Goal: Information Seeking & Learning: Check status

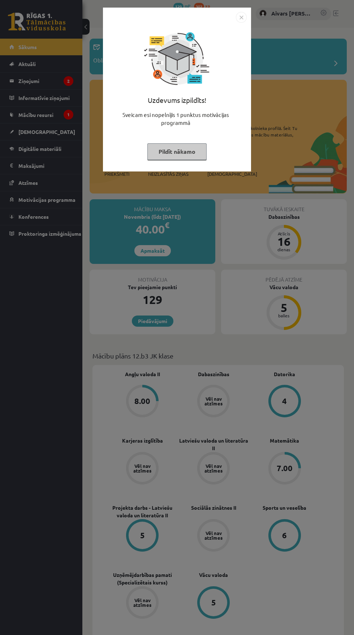
click at [178, 153] on button "Pildīt nākamo" at bounding box center [176, 151] width 59 height 17
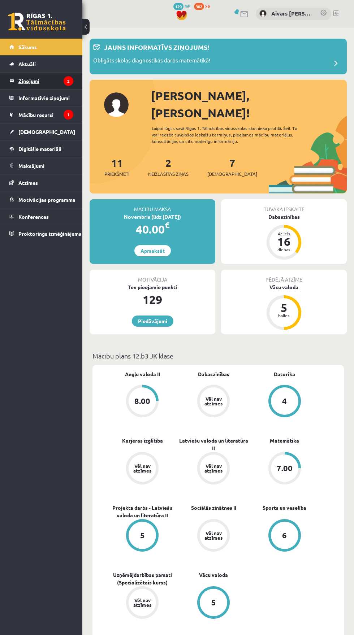
click at [27, 81] on legend "Ziņojumi 2" at bounding box center [45, 81] width 55 height 17
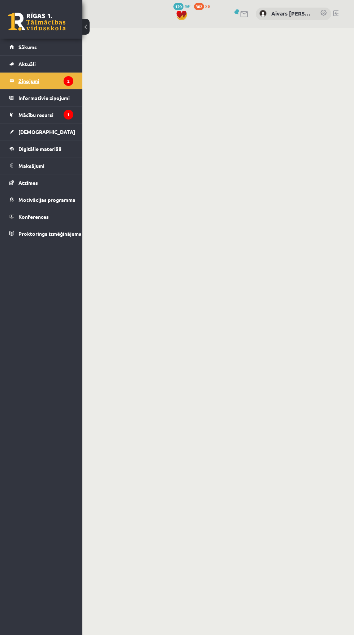
click at [23, 83] on legend "Ziņojumi 2" at bounding box center [45, 81] width 55 height 17
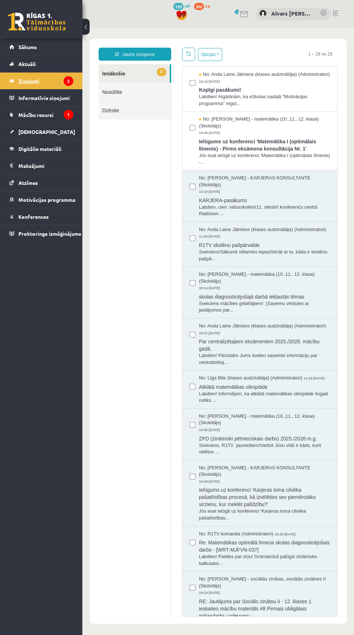
click at [27, 81] on legend "Ziņojumi 2" at bounding box center [45, 81] width 55 height 17
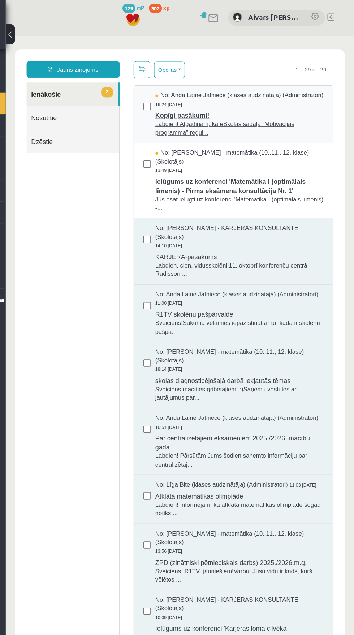
click at [173, 112] on span "Labdien! Atgādinām, ka eSkolas sadaļā "Motivācijas programma" regul..." at bounding box center [187, 107] width 131 height 13
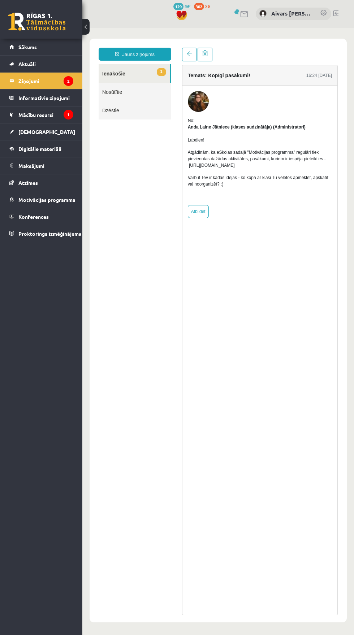
click at [112, 73] on link "1 Ienākošie" at bounding box center [134, 73] width 71 height 18
click at [39, 87] on legend "Ziņojumi 2" at bounding box center [45, 81] width 55 height 17
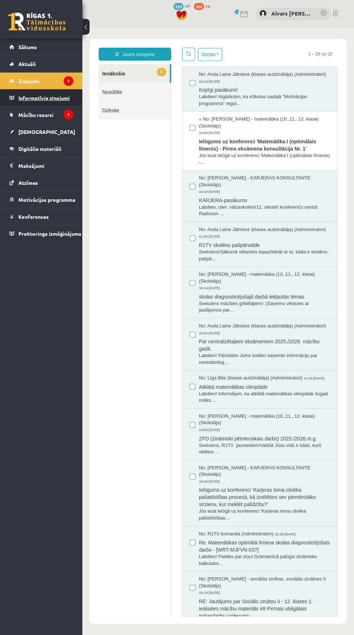
click at [23, 91] on legend "Informatīvie ziņojumi 1" at bounding box center [45, 98] width 55 height 17
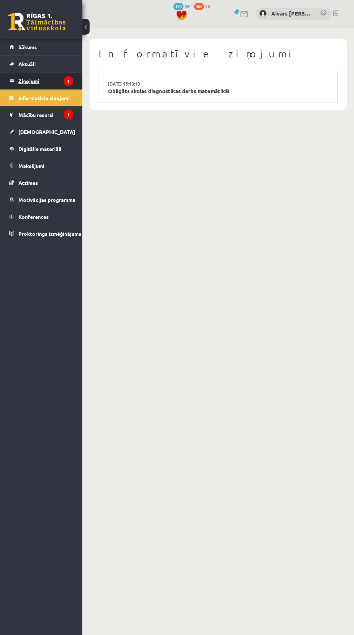
click at [49, 79] on legend "Ziņojumi 1" at bounding box center [45, 81] width 55 height 17
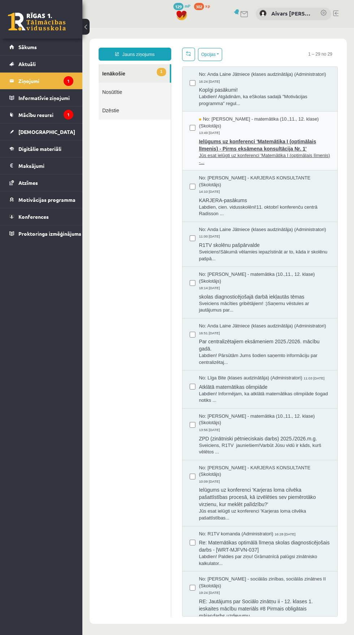
click at [275, 145] on span "Ielūgums uz konferenci 'Matemātika I (optimālais līmenis) - Pirms eksāmena kons…" at bounding box center [264, 144] width 131 height 16
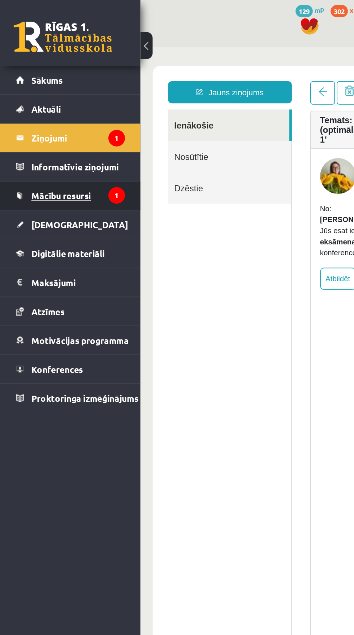
click at [28, 114] on span "Mācību resursi" at bounding box center [35, 115] width 35 height 6
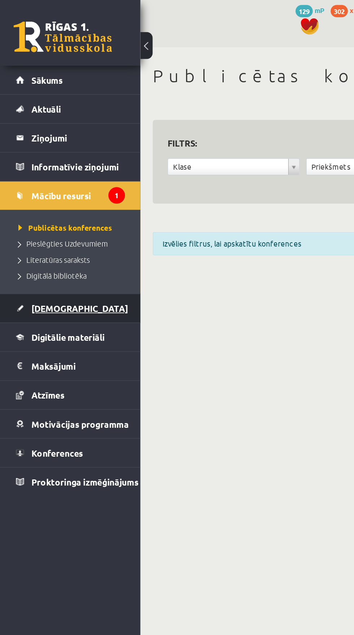
click at [36, 179] on span "[DEMOGRAPHIC_DATA]" at bounding box center [46, 181] width 57 height 6
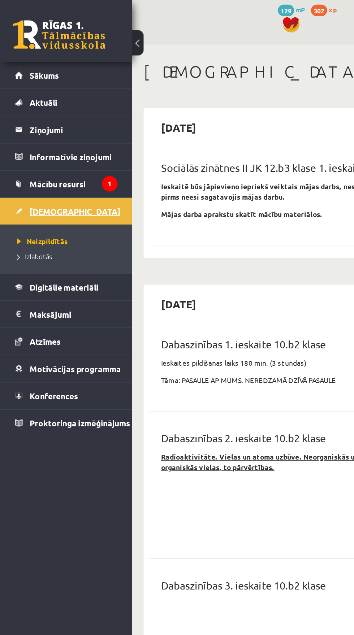
click at [26, 134] on span "[DEMOGRAPHIC_DATA]" at bounding box center [46, 132] width 57 height 6
click at [36, 150] on span "Neizpildītās" at bounding box center [26, 151] width 31 height 6
click at [26, 148] on link "Neizpildītās" at bounding box center [43, 150] width 64 height 6
click at [29, 134] on span "[DEMOGRAPHIC_DATA]" at bounding box center [46, 132] width 57 height 6
click at [29, 158] on span "Izlabotās" at bounding box center [22, 160] width 22 height 6
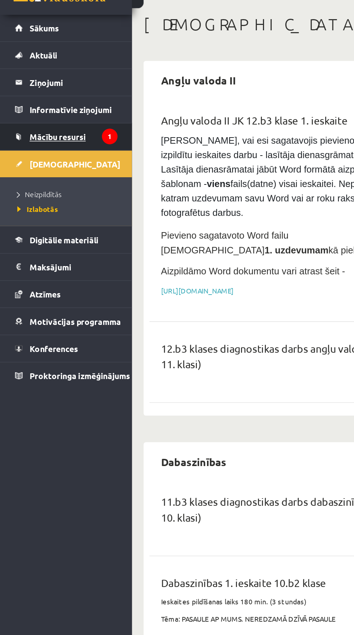
click at [50, 115] on span "Mācību resursi" at bounding box center [35, 115] width 35 height 6
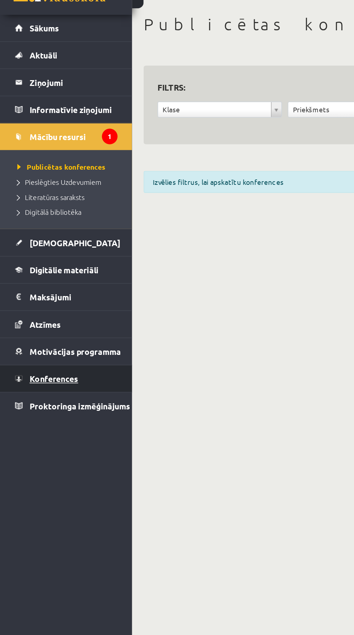
click at [29, 265] on span "Konferences" at bounding box center [33, 265] width 30 height 6
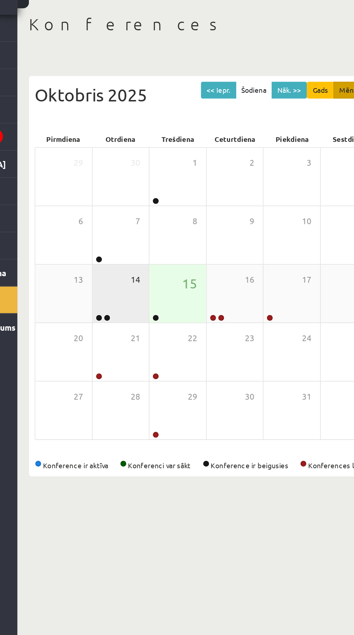
click at [155, 204] on span "14" at bounding box center [156, 204] width 6 height 8
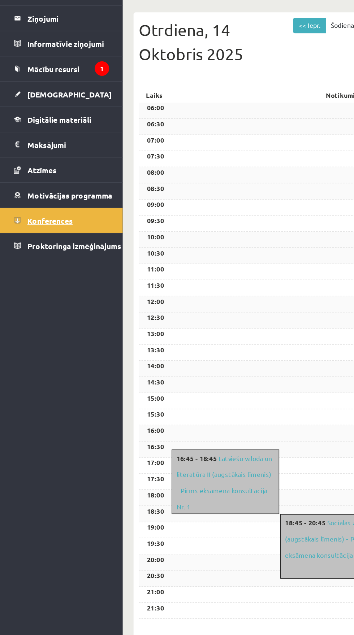
click at [42, 217] on span "Konferences" at bounding box center [33, 216] width 30 height 6
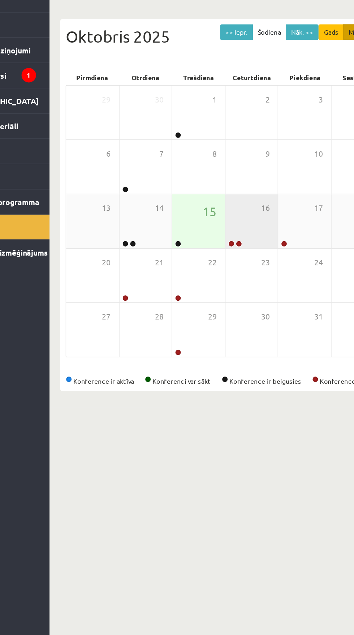
click at [213, 210] on div "16" at bounding box center [217, 213] width 35 height 36
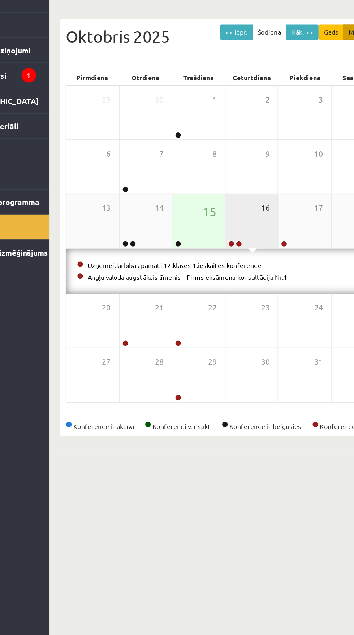
click at [225, 206] on span "16" at bounding box center [227, 204] width 6 height 8
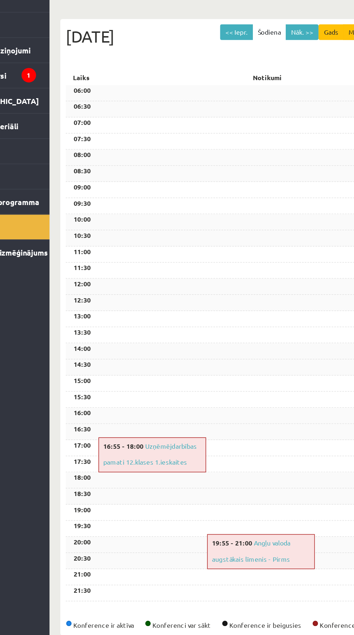
click at [249, 197] on div "09:00" at bounding box center [218, 191] width 250 height 11
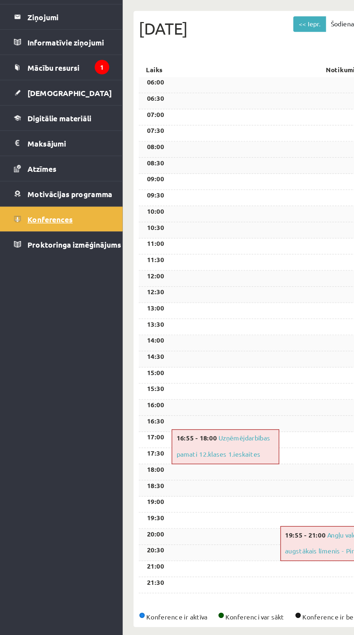
click at [25, 216] on span "Konferences" at bounding box center [33, 216] width 30 height 6
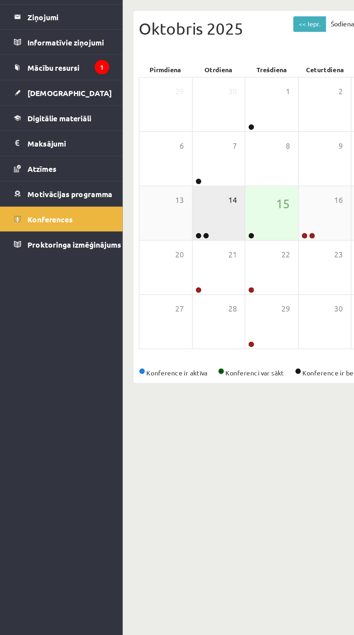
click at [156, 204] on span "14" at bounding box center [156, 204] width 6 height 8
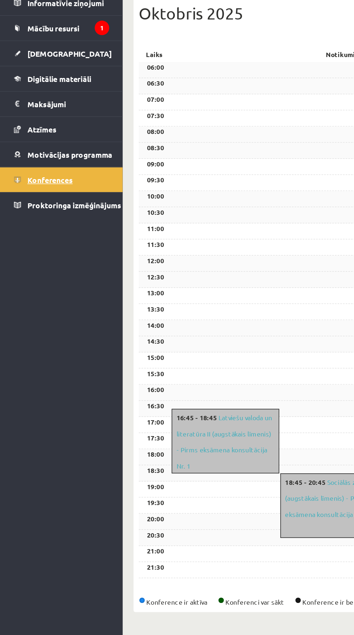
click at [30, 214] on span "Konferences" at bounding box center [33, 216] width 30 height 6
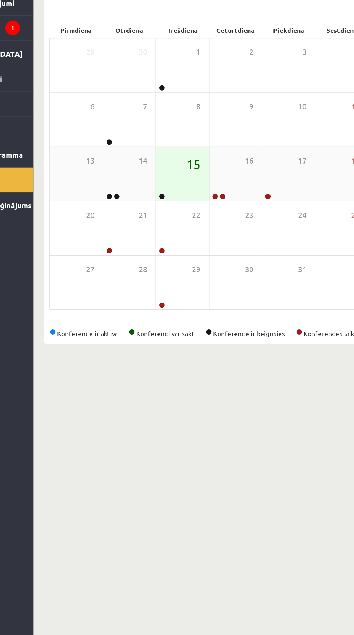
click at [188, 210] on span "15" at bounding box center [189, 206] width 9 height 12
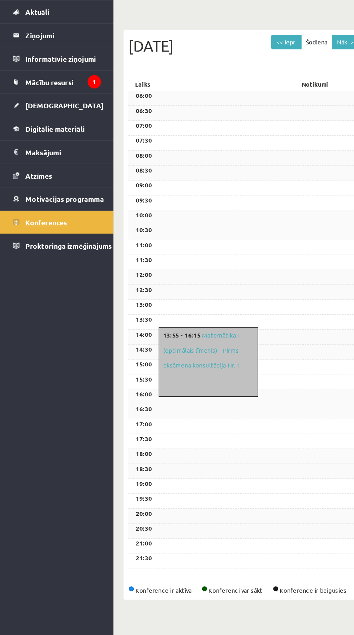
click at [17, 213] on link "Konferences" at bounding box center [41, 216] width 64 height 17
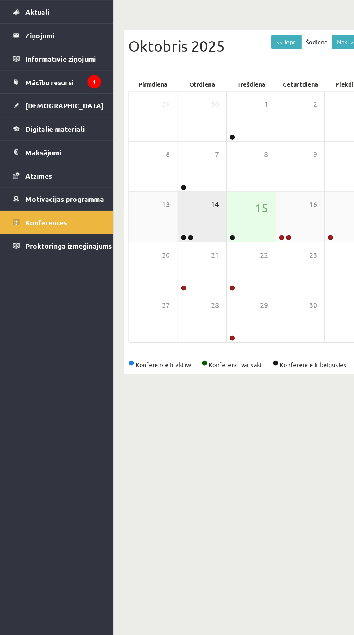
click at [154, 204] on span "14" at bounding box center [156, 204] width 6 height 8
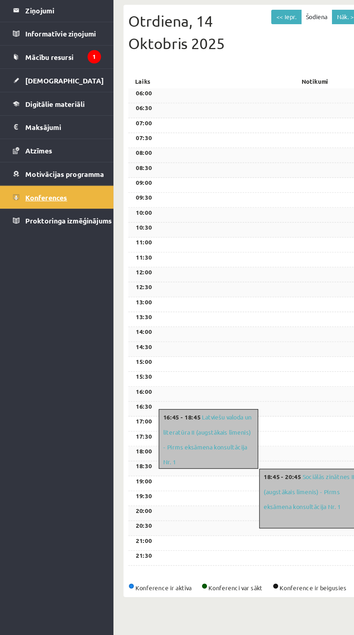
click at [25, 216] on span "Konferences" at bounding box center [33, 216] width 30 height 6
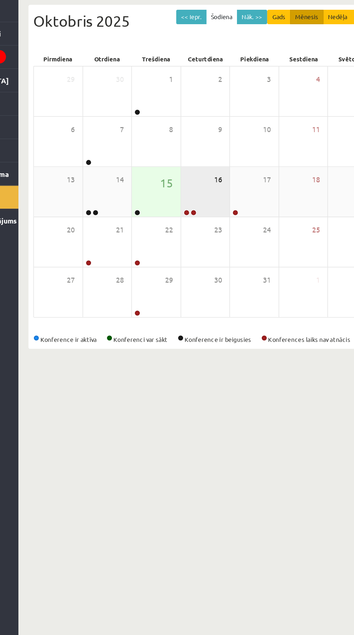
click at [226, 205] on span "16" at bounding box center [227, 204] width 6 height 8
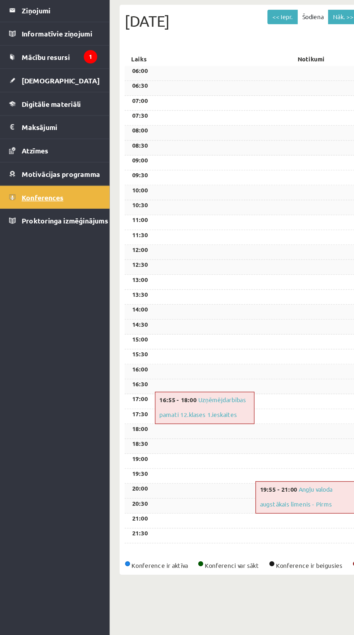
click at [22, 214] on span "Konferences" at bounding box center [33, 216] width 30 height 6
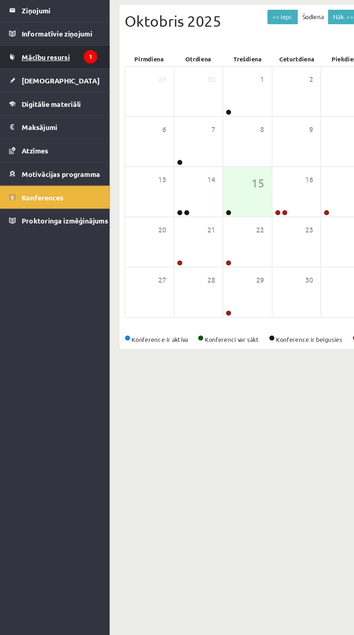
click at [29, 116] on span "Mācību resursi" at bounding box center [35, 115] width 35 height 6
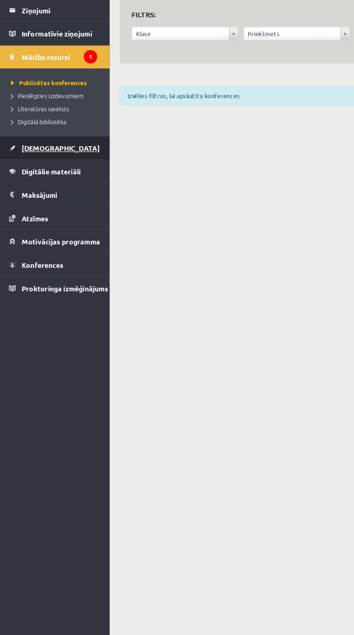
click at [25, 180] on span "[DEMOGRAPHIC_DATA]" at bounding box center [46, 181] width 57 height 6
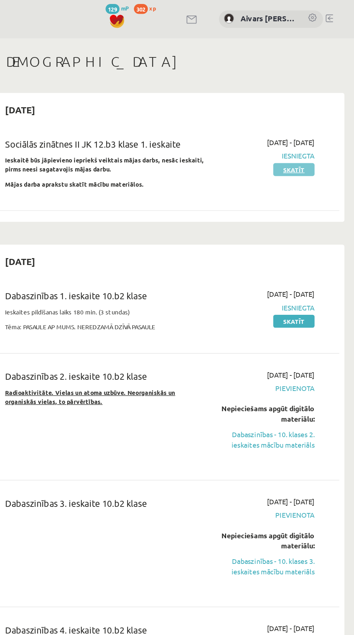
click at [318, 120] on link "Skatīt" at bounding box center [310, 122] width 30 height 9
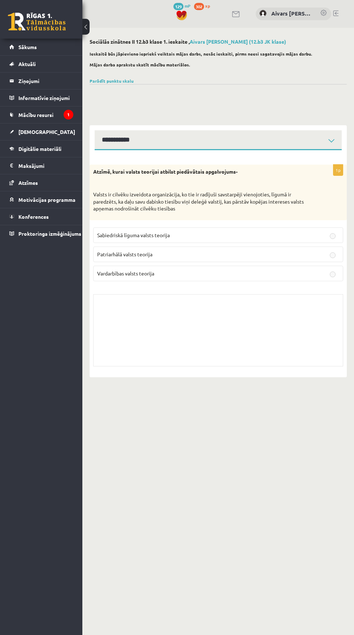
select select "**********"
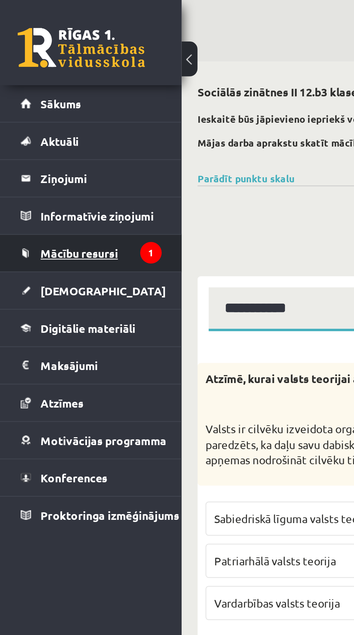
click at [49, 114] on span "Mācību resursi" at bounding box center [35, 115] width 35 height 6
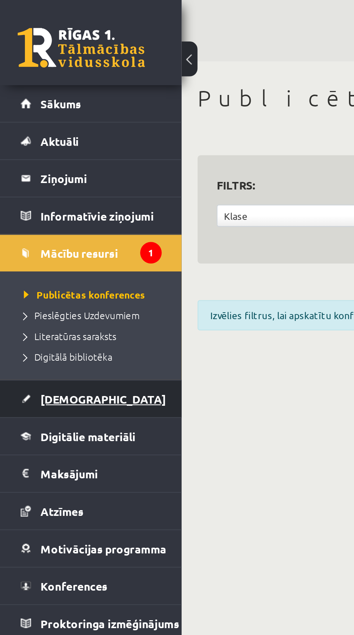
click at [36, 179] on span "[DEMOGRAPHIC_DATA]" at bounding box center [46, 181] width 57 height 6
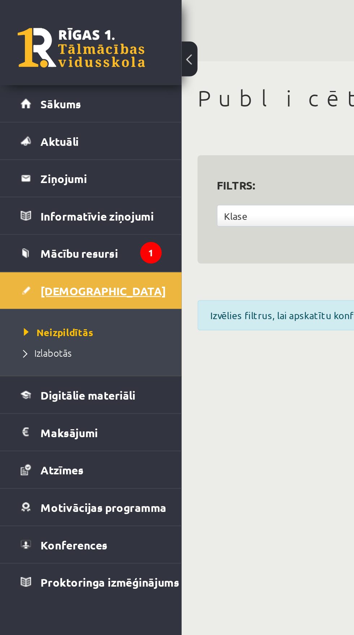
click at [22, 136] on link "[DEMOGRAPHIC_DATA]" at bounding box center [41, 131] width 64 height 17
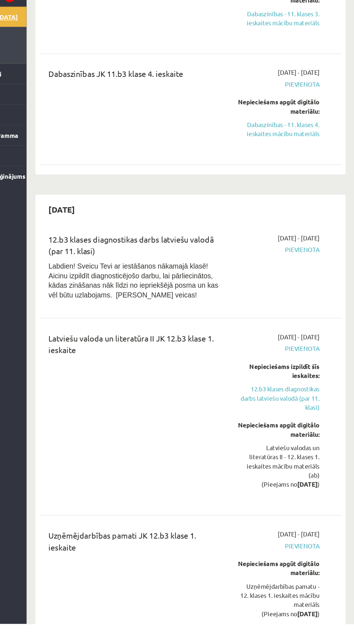
scroll to position [661, 0]
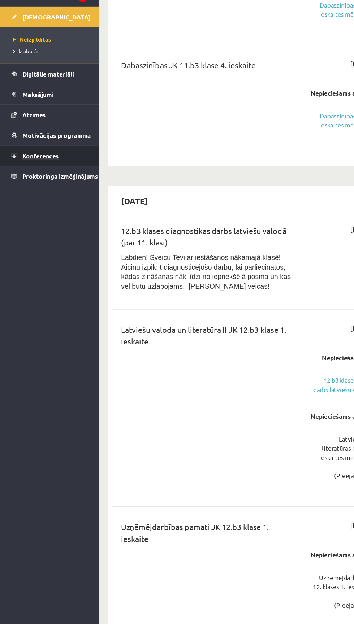
click at [30, 247] on span "Konferences" at bounding box center [33, 247] width 30 height 6
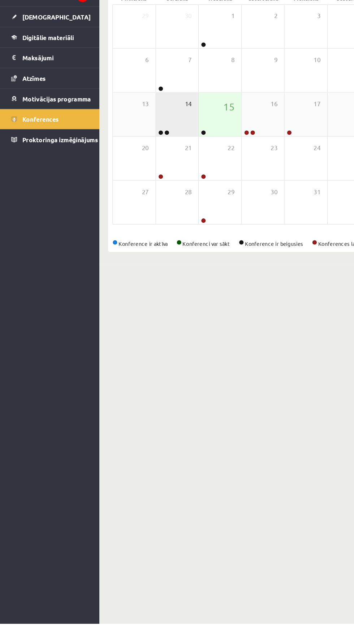
click at [156, 204] on span "14" at bounding box center [156, 204] width 6 height 8
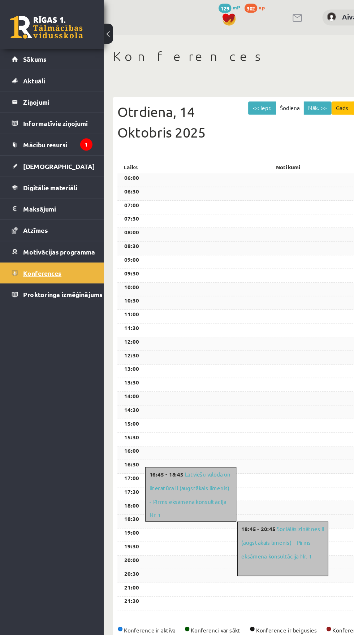
click at [28, 223] on link "Konferences" at bounding box center [41, 216] width 64 height 17
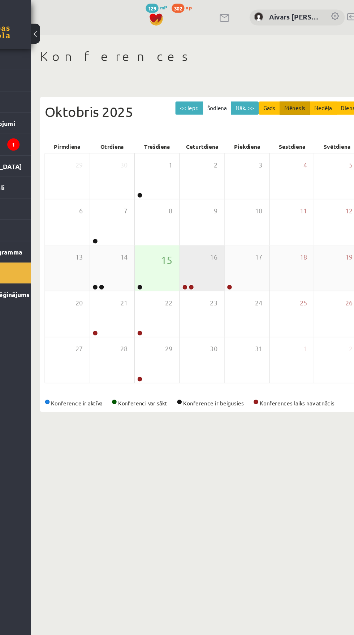
click at [216, 215] on div "16" at bounding box center [217, 213] width 35 height 36
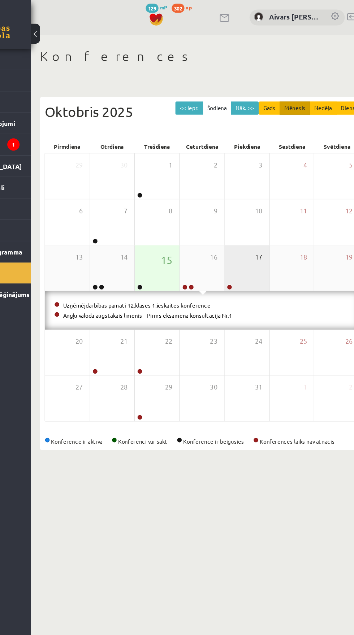
click at [262, 204] on span "17" at bounding box center [263, 204] width 6 height 8
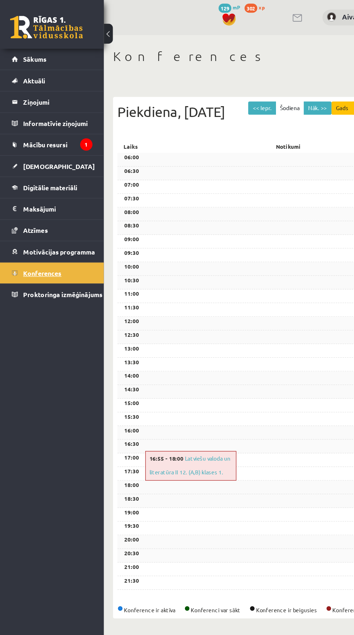
click at [26, 219] on span "Konferences" at bounding box center [33, 216] width 30 height 6
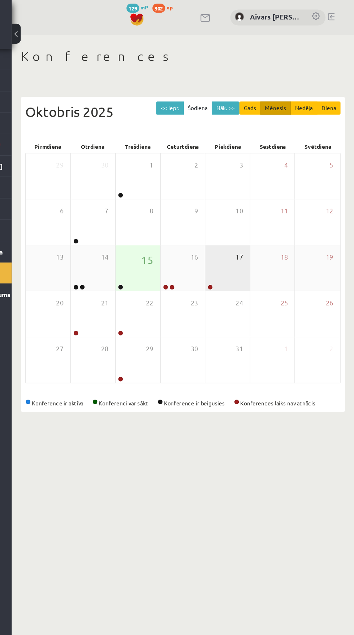
click at [260, 205] on span "17" at bounding box center [263, 204] width 6 height 8
